Goal: Entertainment & Leisure: Consume media (video, audio)

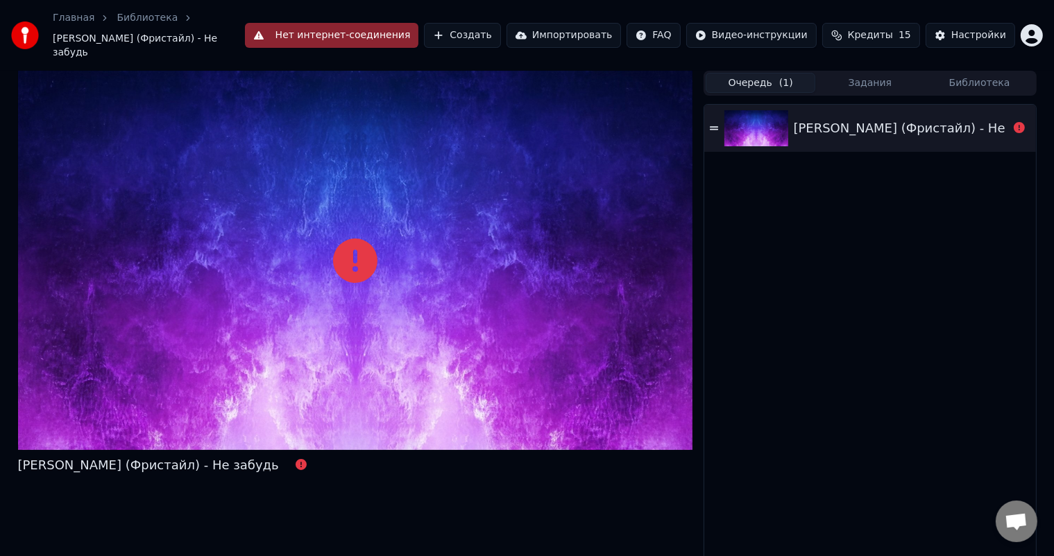
click at [846, 119] on div "[PERSON_NAME] (Фристайл) - Не забудь" at bounding box center [923, 128] width 261 height 19
click at [91, 458] on div "[PERSON_NAME] (Фристайл) - Не забудь" at bounding box center [148, 465] width 261 height 19
drag, startPoint x: 17, startPoint y: 452, endPoint x: 334, endPoint y: 444, distance: 317.1
click at [296, 449] on div "[PERSON_NAME] (Фристайл) - Не забудь Очередь ( 1 ) Задания Библиотека [PERSON_N…" at bounding box center [527, 324] width 1040 height 506
click at [73, 14] on link "Главная" at bounding box center [74, 18] width 42 height 14
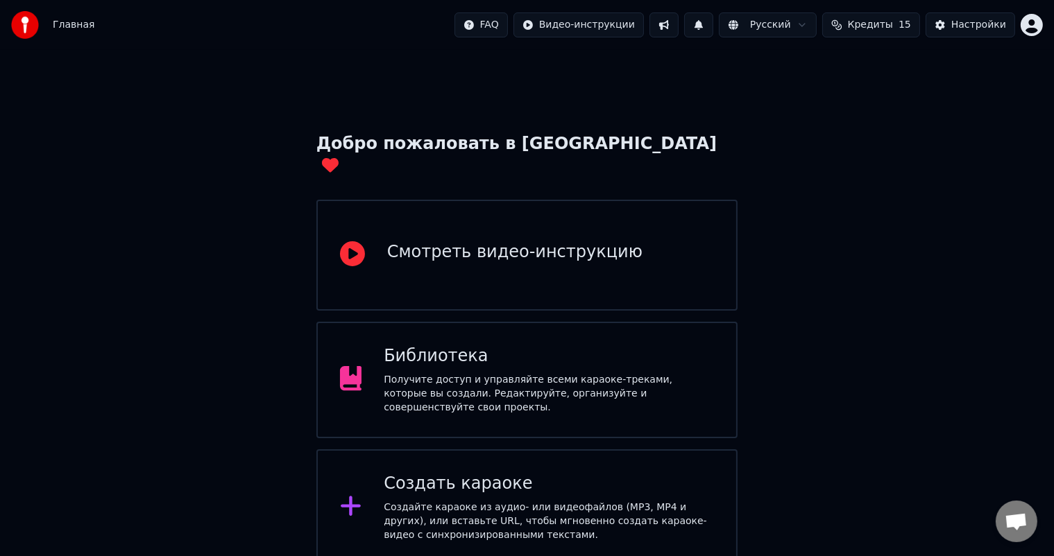
click at [533, 246] on div "Смотреть видео-инструкцию" at bounding box center [514, 255] width 255 height 28
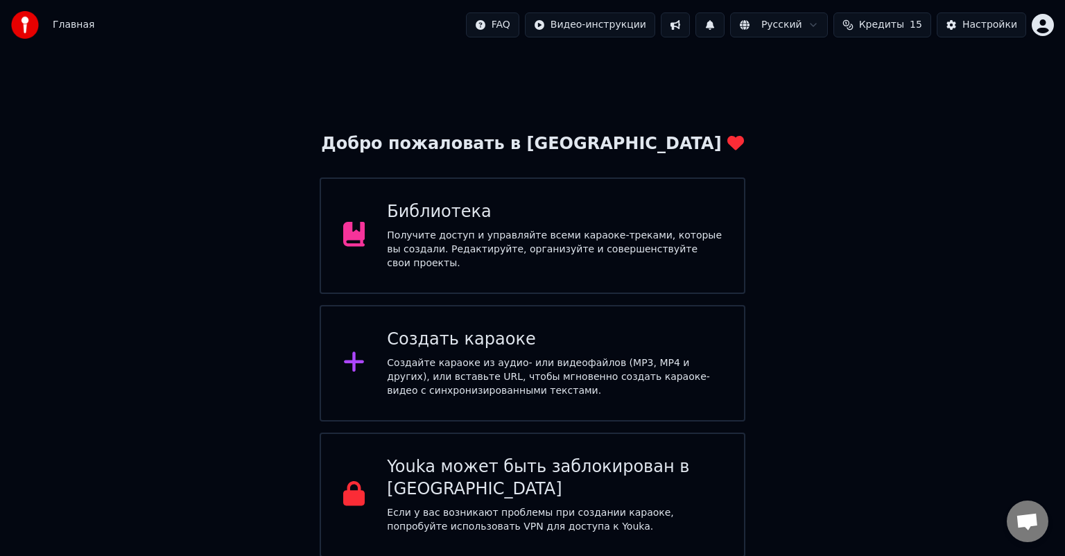
click at [574, 506] on p "Если у вас возникают проблемы при создании караоке, попробуйте использовать VPN…" at bounding box center [554, 520] width 335 height 28
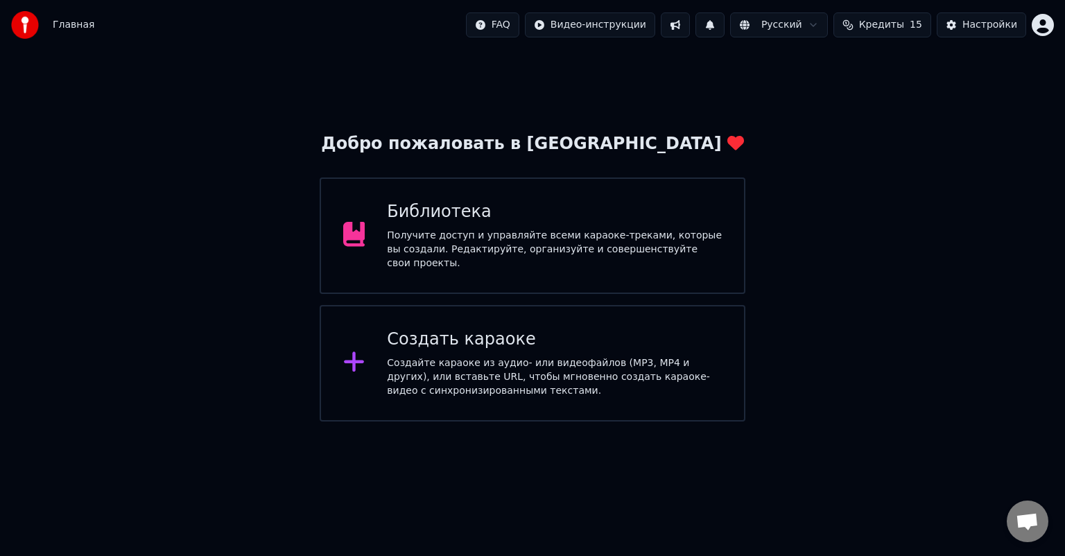
click at [436, 237] on div "Получите доступ и управляйте всеми караоке-треками, которые вы создали. Редакти…" at bounding box center [554, 250] width 335 height 42
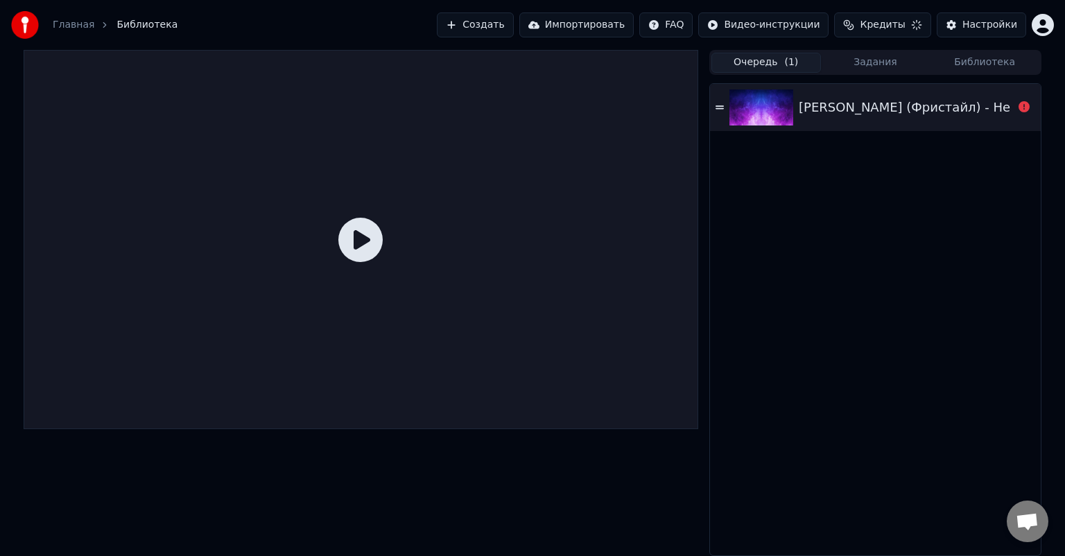
click at [363, 242] on icon at bounding box center [360, 240] width 44 height 44
click at [361, 244] on icon at bounding box center [360, 240] width 44 height 44
click at [899, 25] on span "Кредиты" at bounding box center [882, 25] width 45 height 14
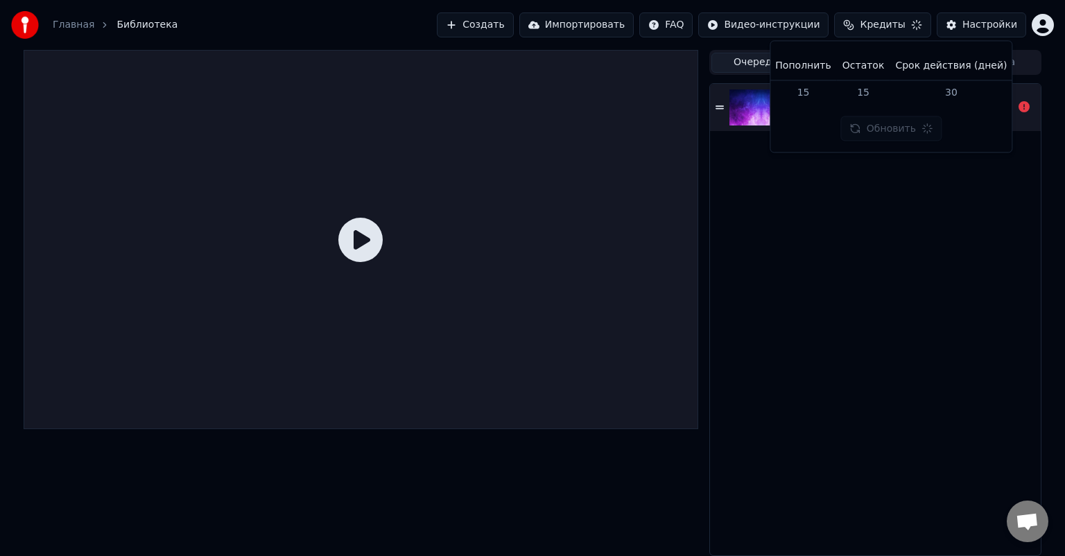
click at [760, 197] on div "[PERSON_NAME] (Фристайл) - Не забудь" at bounding box center [875, 320] width 331 height 472
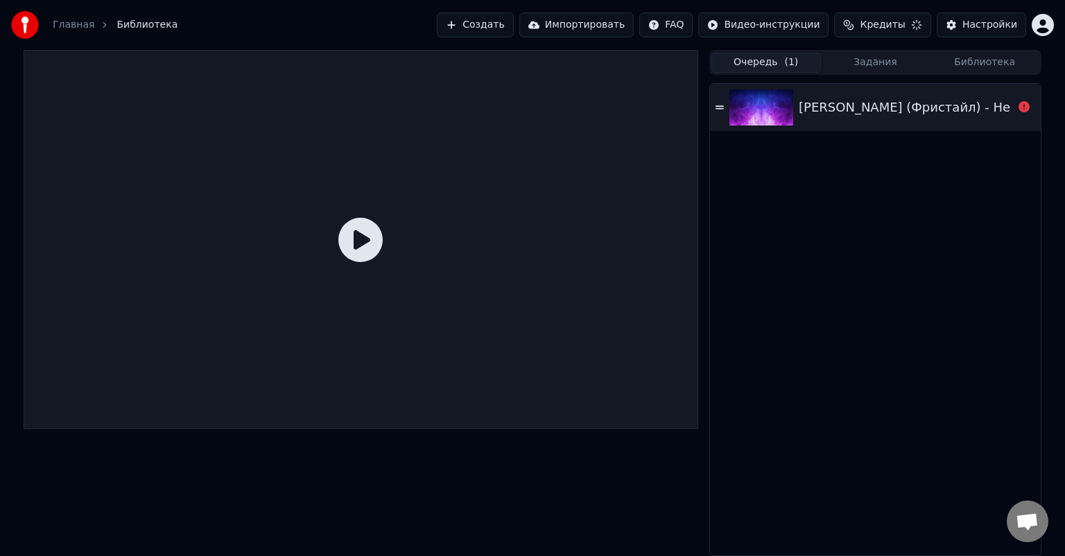
click at [234, 463] on div at bounding box center [361, 303] width 675 height 506
click at [72, 25] on link "Главная" at bounding box center [74, 25] width 42 height 14
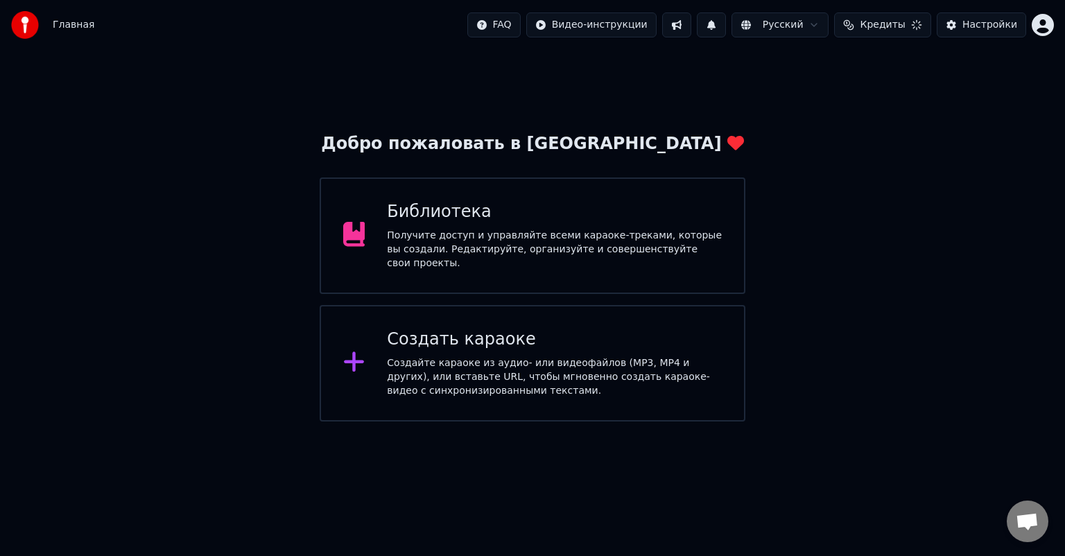
click at [574, 234] on div "Получите доступ и управляйте всеми караоке-треками, которые вы создали. Редакти…" at bounding box center [554, 250] width 335 height 42
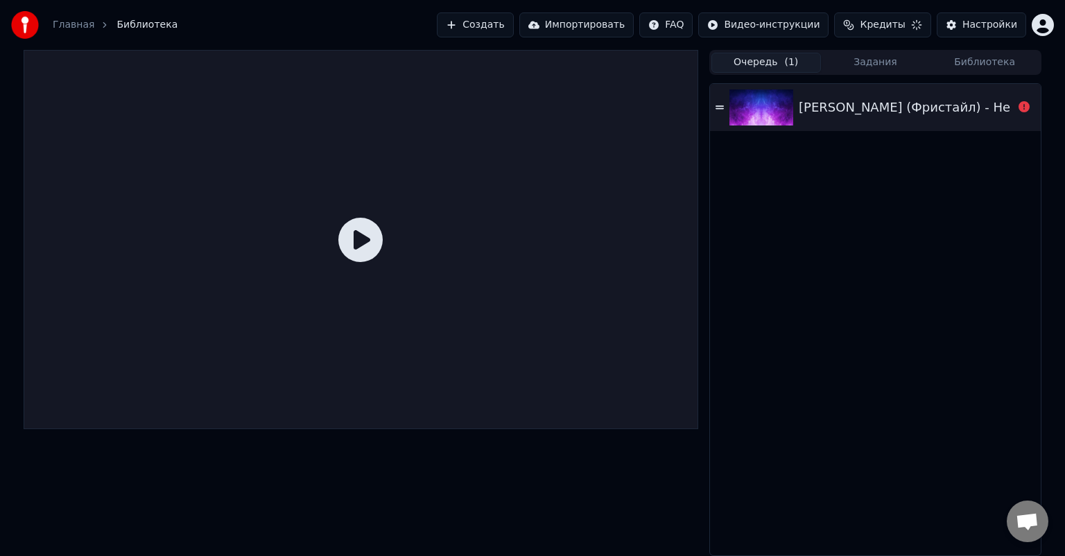
click at [898, 105] on div "[PERSON_NAME] (Фристайл) - Не забудь" at bounding box center [929, 107] width 261 height 19
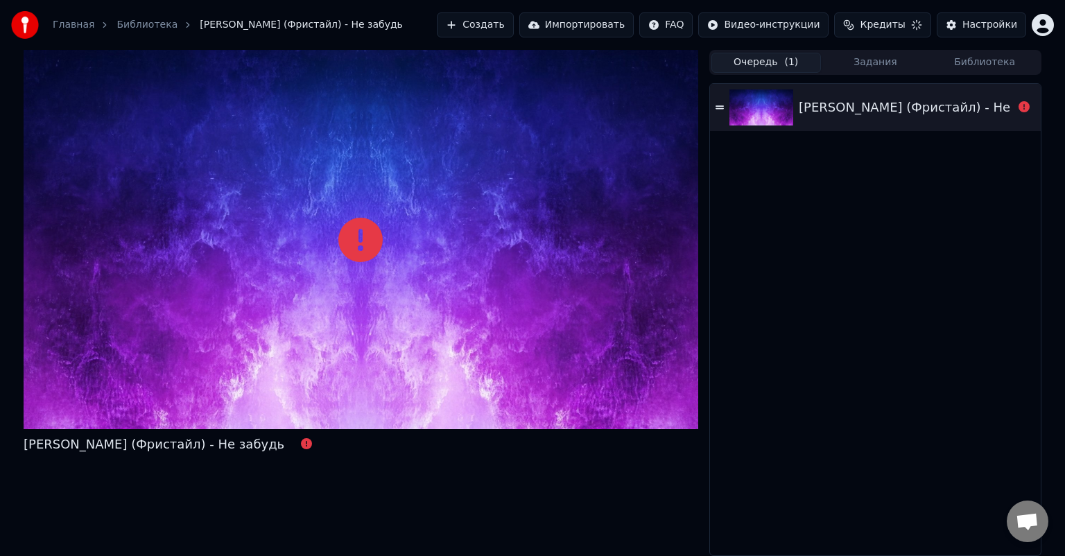
click at [101, 447] on div "[PERSON_NAME] (Фристайл) - Не забудь" at bounding box center [154, 444] width 261 height 19
click at [301, 447] on icon at bounding box center [306, 443] width 11 height 11
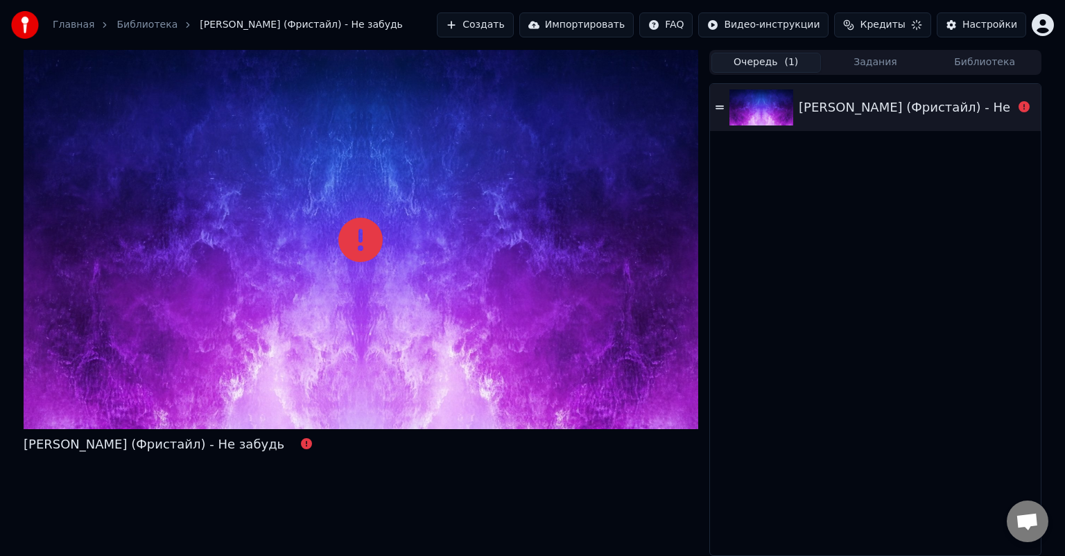
click at [301, 447] on icon at bounding box center [306, 443] width 11 height 11
click at [356, 263] on div at bounding box center [361, 239] width 675 height 379
click at [363, 248] on icon at bounding box center [360, 240] width 44 height 44
click at [601, 28] on button "Импортировать" at bounding box center [577, 24] width 115 height 25
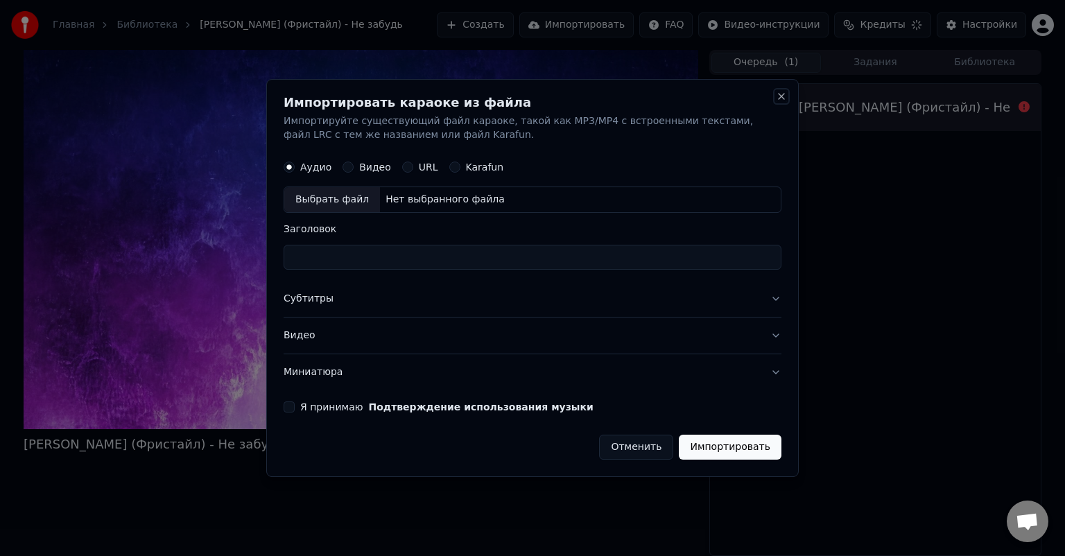
click at [780, 100] on button "Close" at bounding box center [781, 96] width 11 height 11
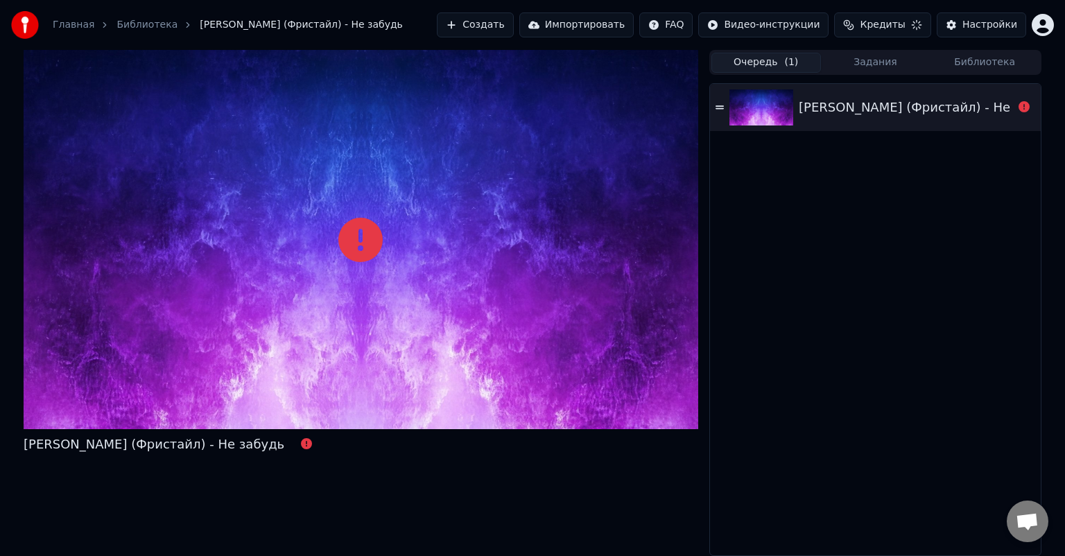
click at [881, 61] on button "Задания" at bounding box center [876, 63] width 110 height 20
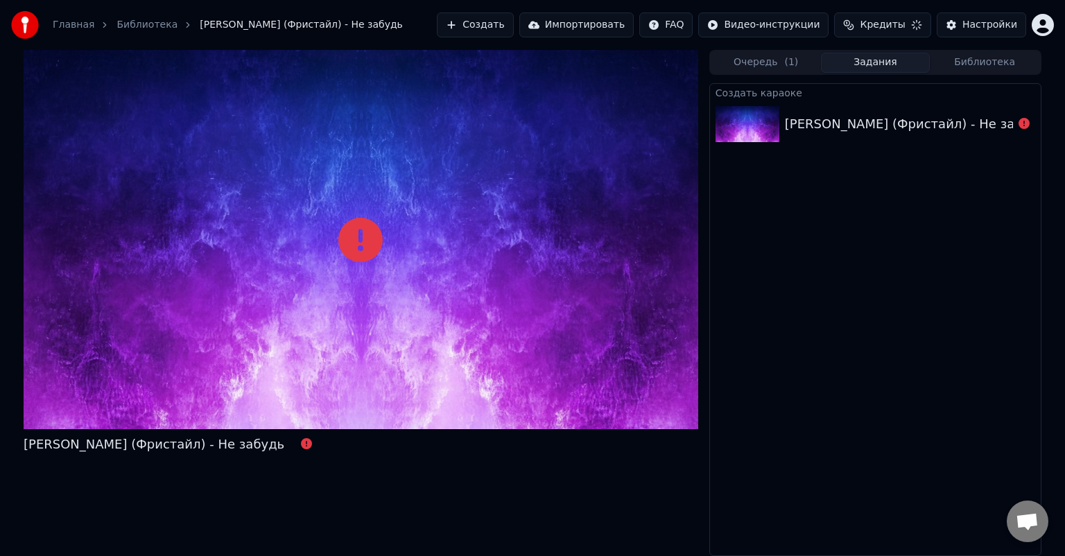
click at [832, 122] on div "[PERSON_NAME] (Фристайл) - Не забудь" at bounding box center [915, 123] width 261 height 19
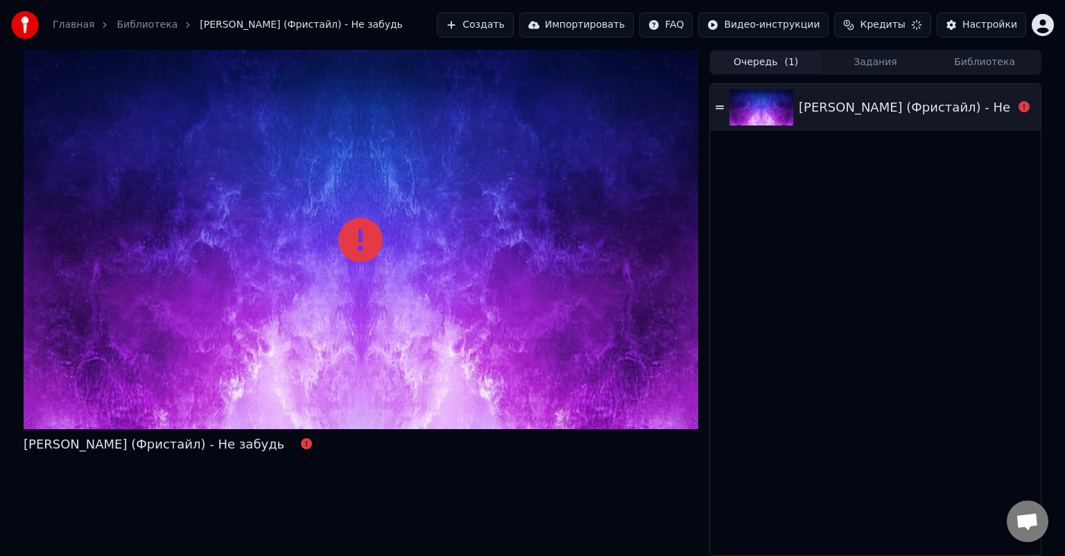
click at [766, 64] on button "Очередь ( 1 )" at bounding box center [767, 63] width 110 height 20
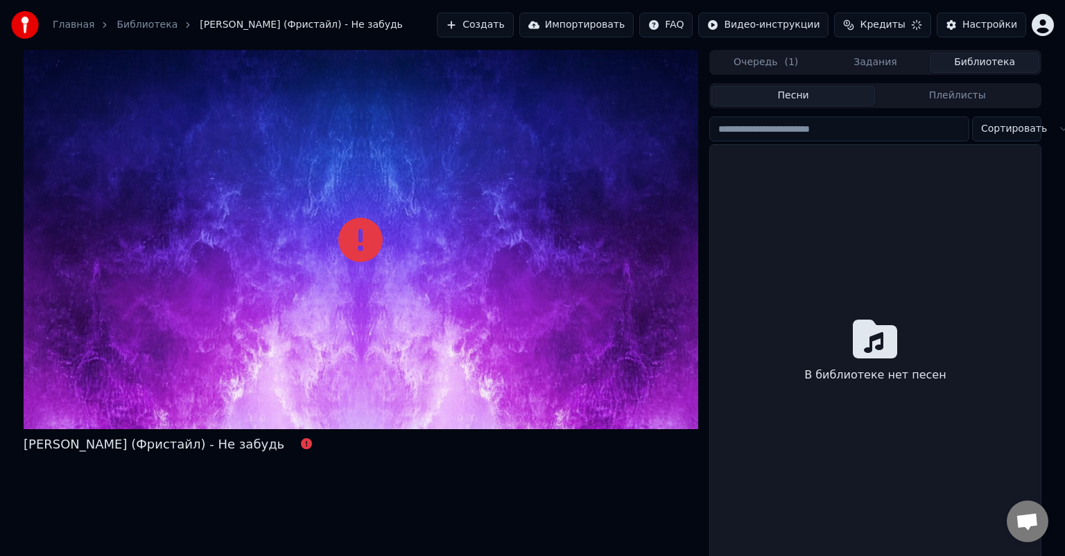
click at [977, 65] on button "Библиотека" at bounding box center [985, 63] width 110 height 20
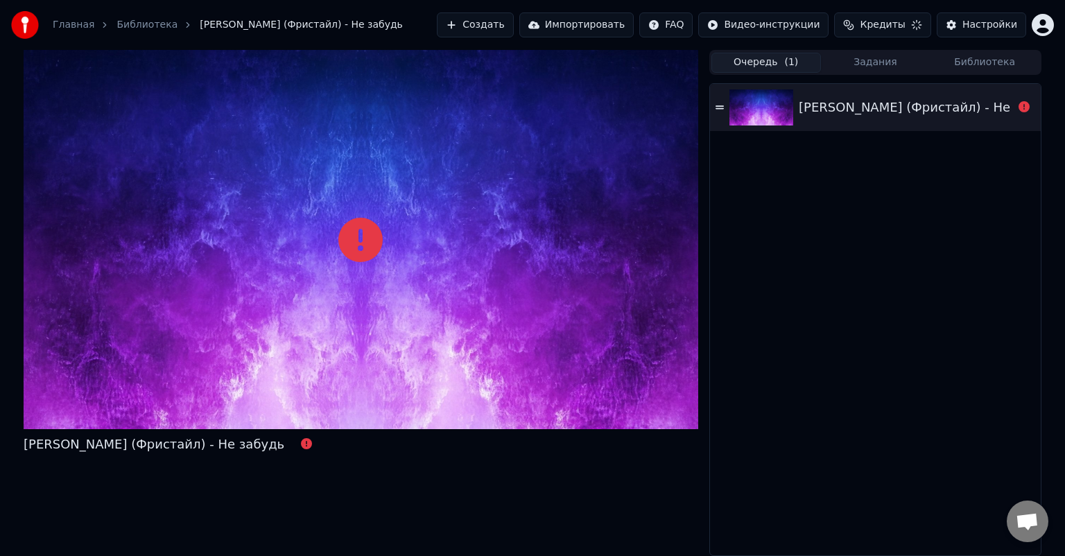
click at [757, 68] on button "Очередь ( 1 )" at bounding box center [767, 63] width 110 height 20
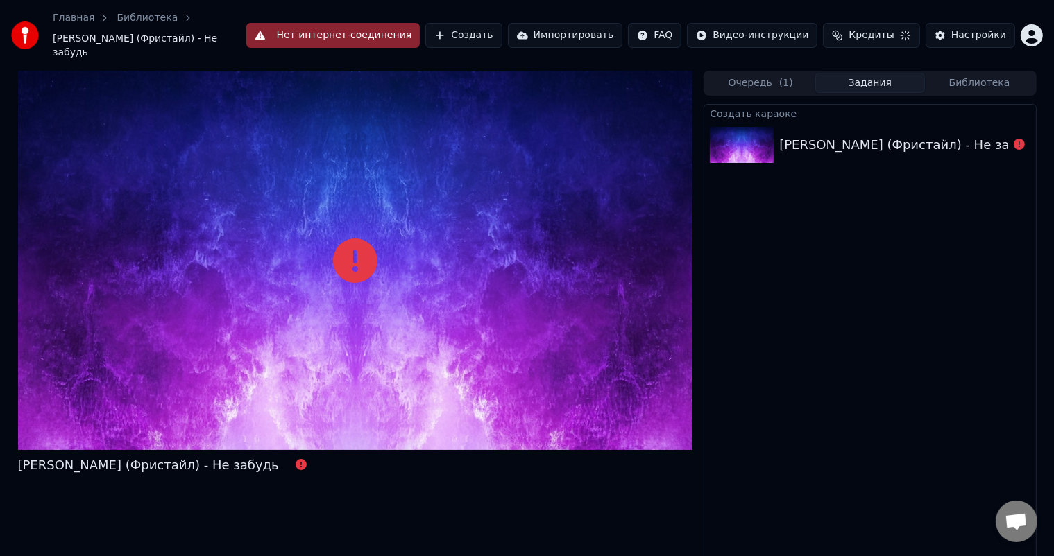
click at [873, 73] on button "Задания" at bounding box center [870, 83] width 110 height 20
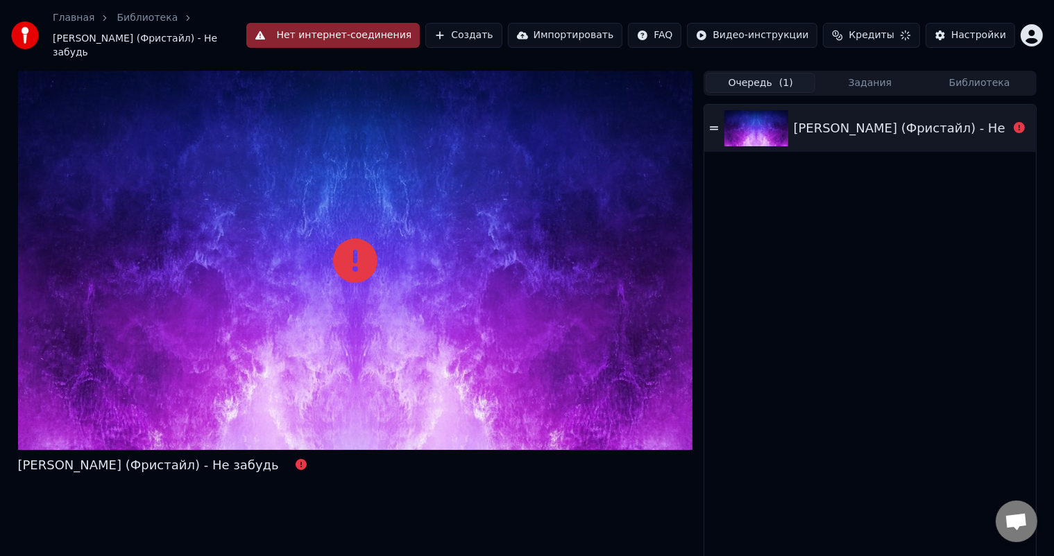
click at [772, 76] on button "Очередь ( 1 )" at bounding box center [760, 83] width 110 height 20
click at [985, 31] on div "Настройки" at bounding box center [978, 35] width 55 height 14
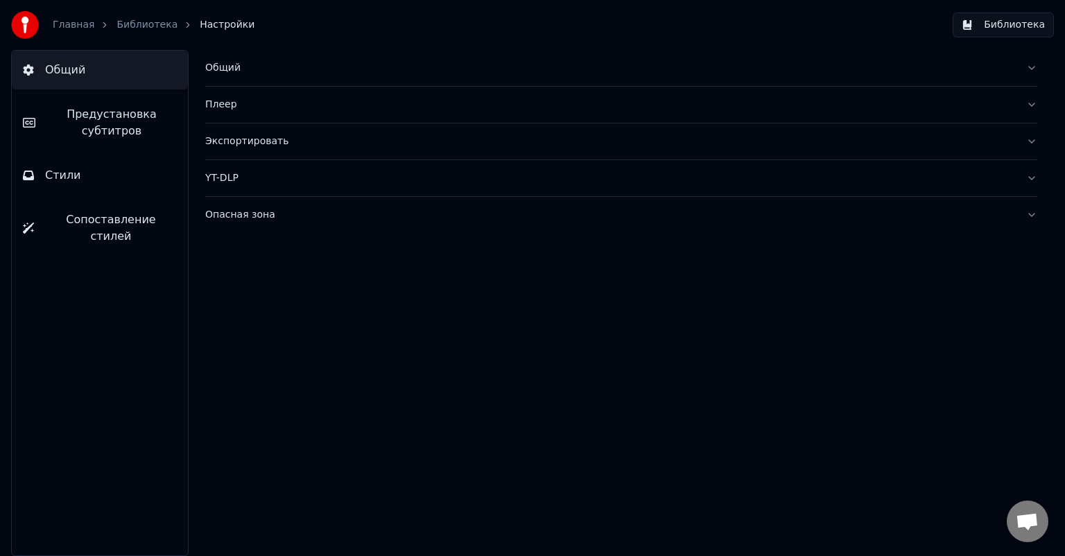
click at [225, 69] on div "Общий" at bounding box center [610, 68] width 810 height 14
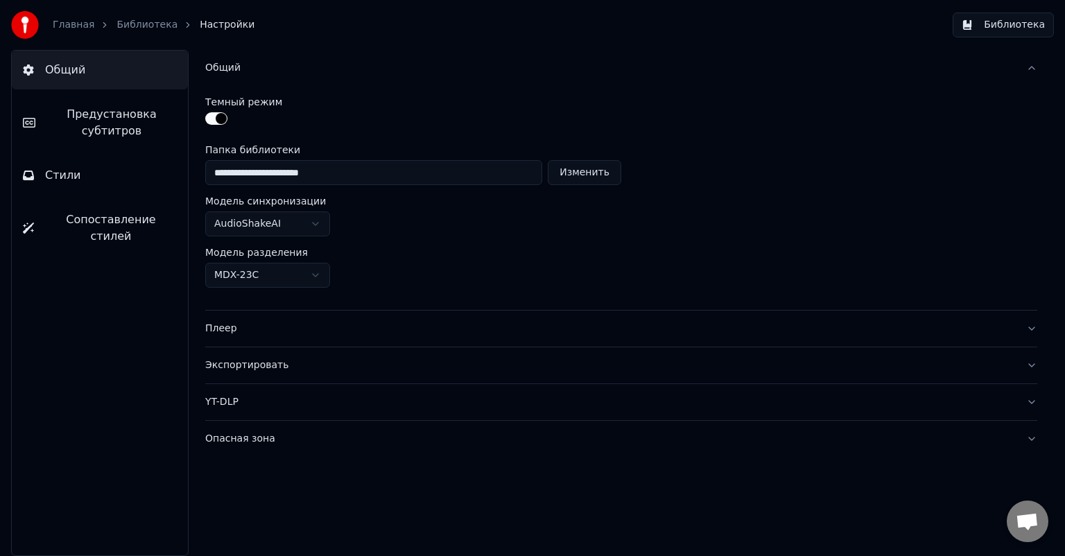
click at [320, 223] on html "**********" at bounding box center [532, 278] width 1065 height 556
click at [329, 225] on html "**********" at bounding box center [532, 278] width 1065 height 556
click at [115, 124] on span "Предустановка субтитров" at bounding box center [111, 122] width 130 height 33
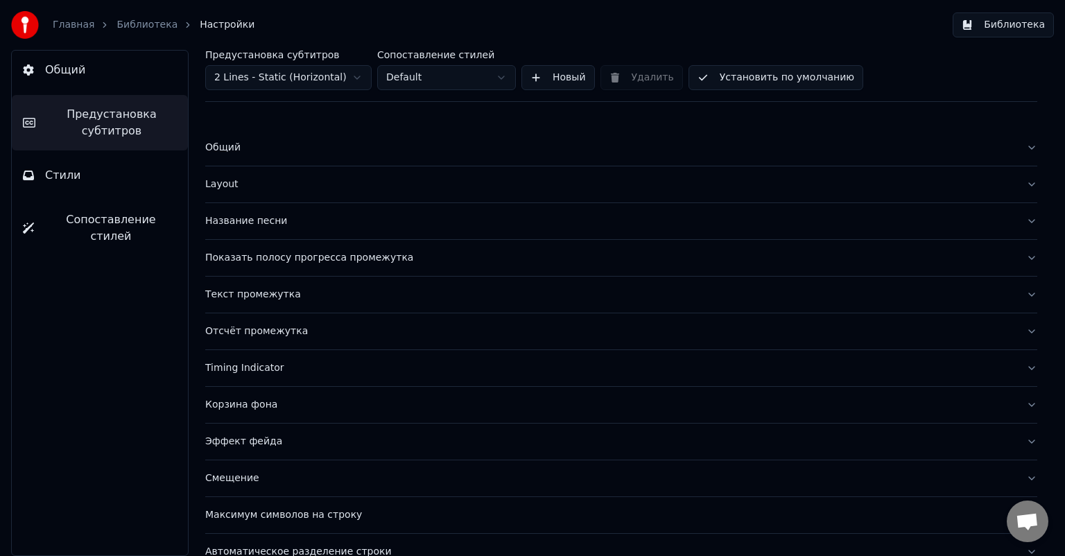
scroll to position [60, 0]
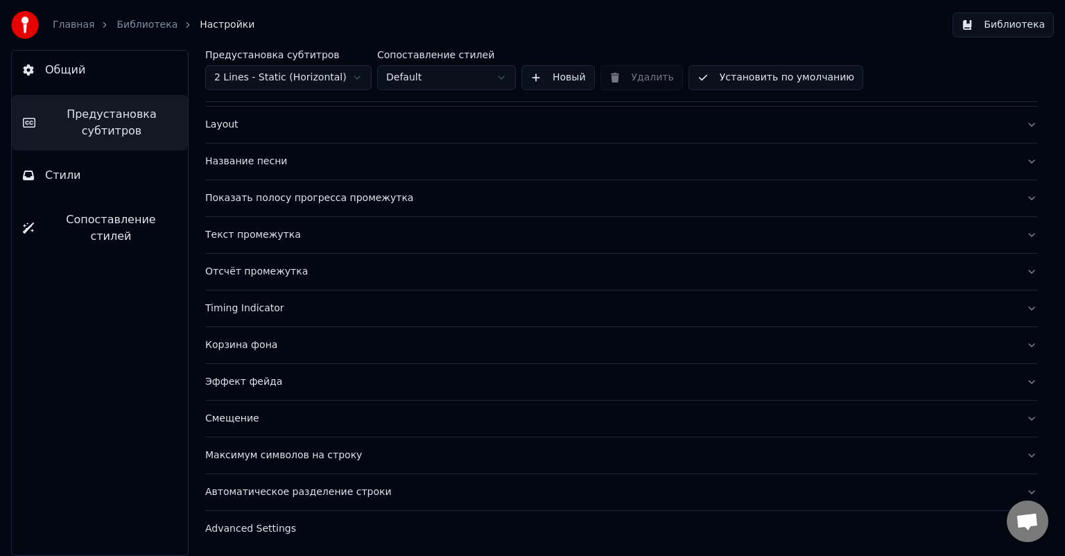
click at [57, 184] on button "Стили" at bounding box center [100, 175] width 176 height 39
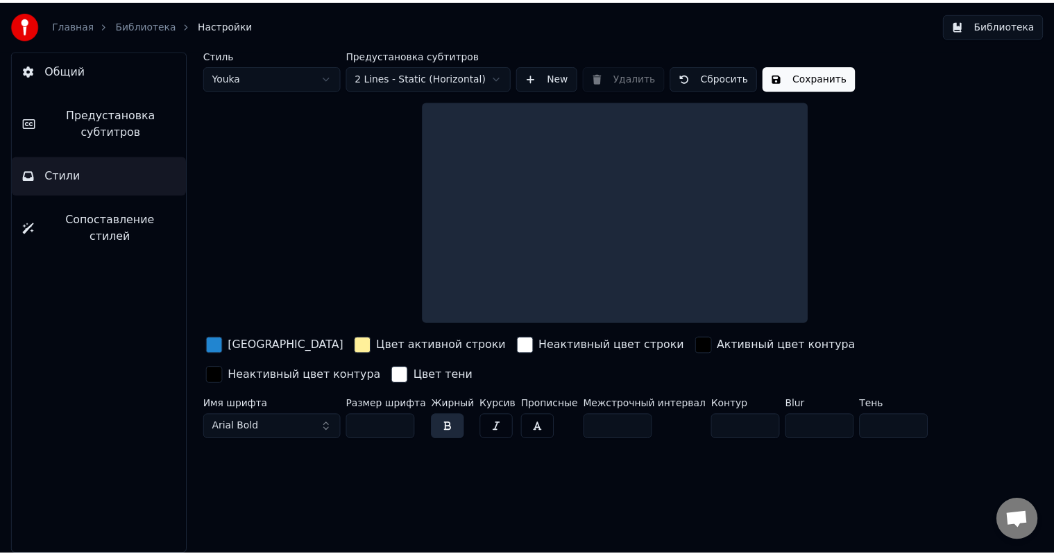
scroll to position [0, 0]
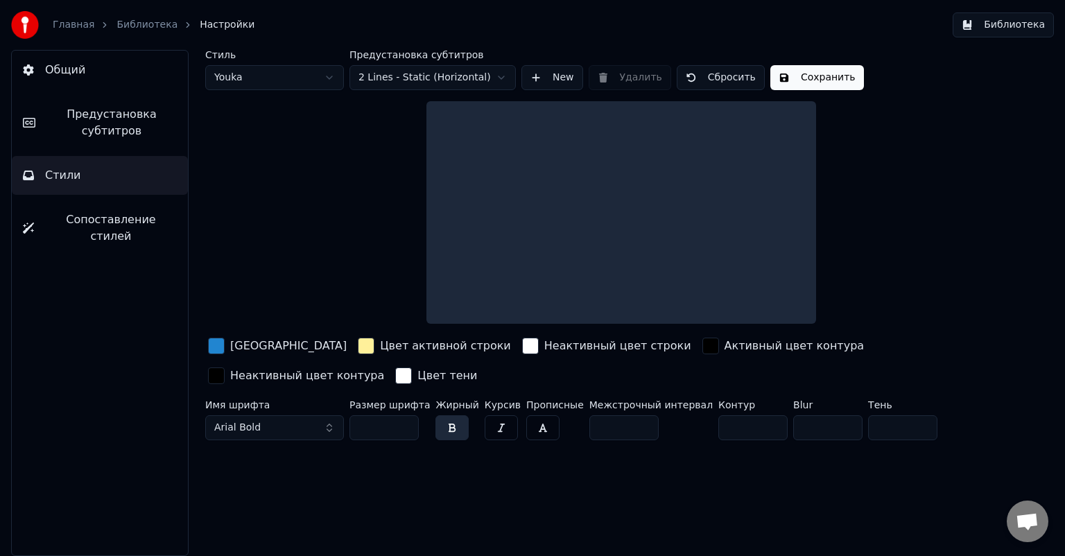
click at [52, 208] on button "Сопоставление стилей" at bounding box center [100, 227] width 176 height 55
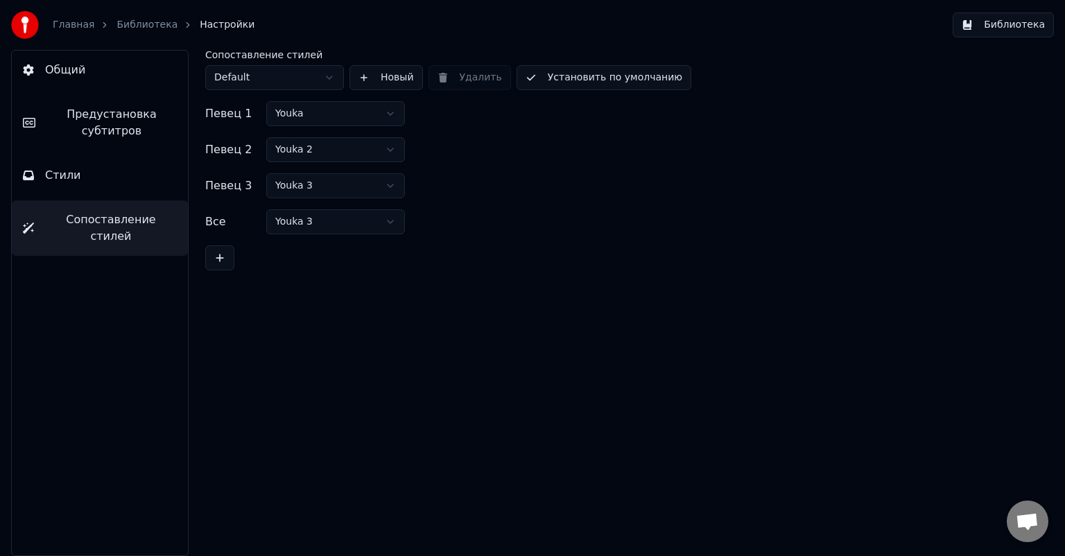
click at [67, 24] on link "Главная" at bounding box center [74, 25] width 42 height 14
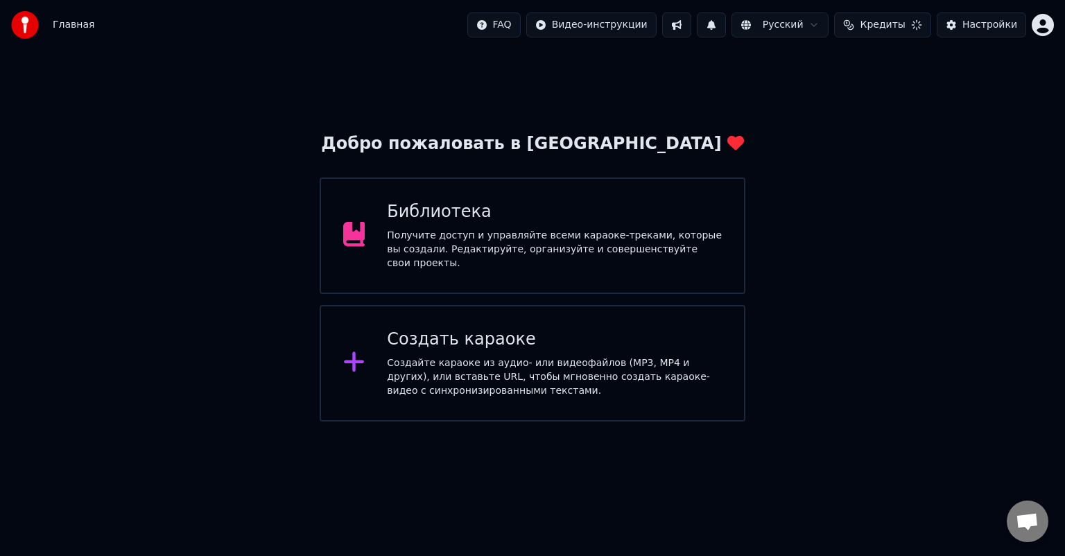
click at [458, 242] on div "Получите доступ и управляйте всеми караоке-треками, которые вы создали. Редакти…" at bounding box center [554, 250] width 335 height 42
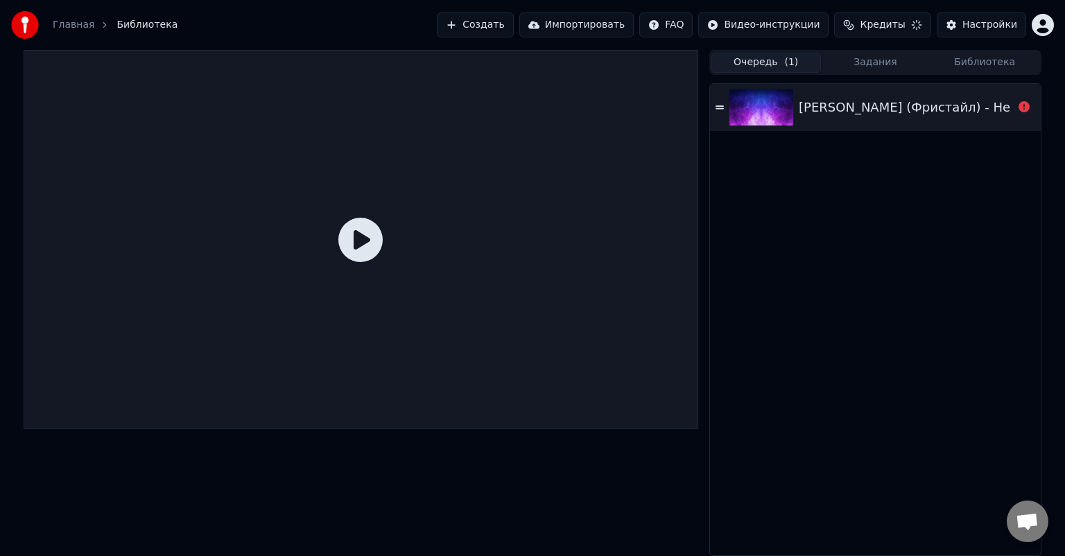
click at [357, 237] on icon at bounding box center [360, 240] width 44 height 44
click at [887, 26] on span "Кредиты" at bounding box center [882, 25] width 45 height 14
click at [780, 24] on html "Главная Библиотека Создать Импортировать FAQ Видео-инструкции Кредиты Настройки…" at bounding box center [532, 278] width 1065 height 556
click at [777, 61] on div "Инструкция по быстрому запуску" at bounding box center [793, 55] width 207 height 22
click at [363, 243] on icon at bounding box center [360, 240] width 44 height 44
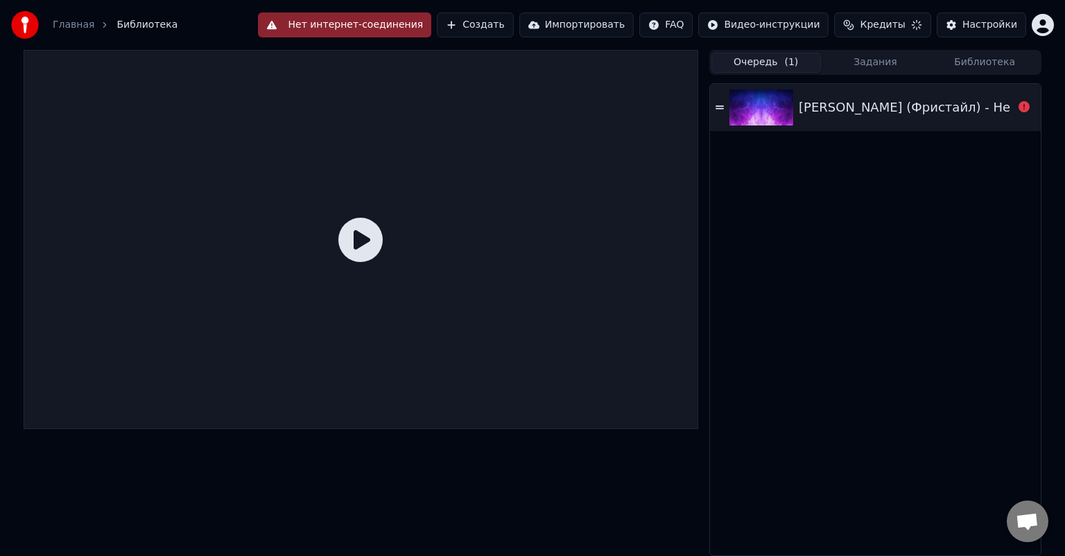
click at [888, 108] on div "[PERSON_NAME] (Фристайл) - Не забудь" at bounding box center [929, 107] width 261 height 19
